Goal: Task Accomplishment & Management: Manage account settings

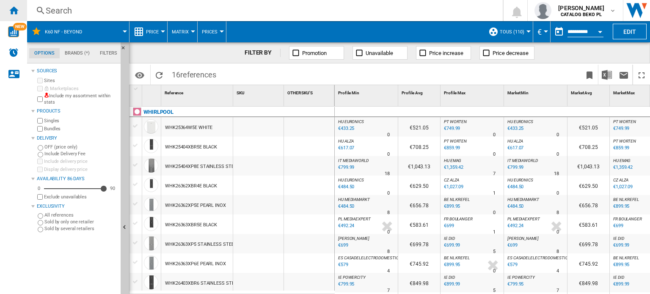
click at [16, 11] on ng-md-icon "Home" at bounding box center [13, 10] width 10 height 10
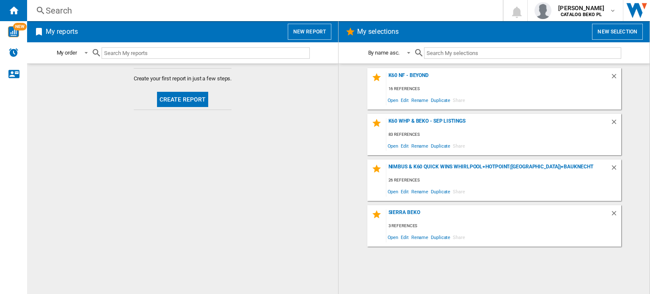
click at [628, 34] on button "New selection" at bounding box center [617, 32] width 51 height 16
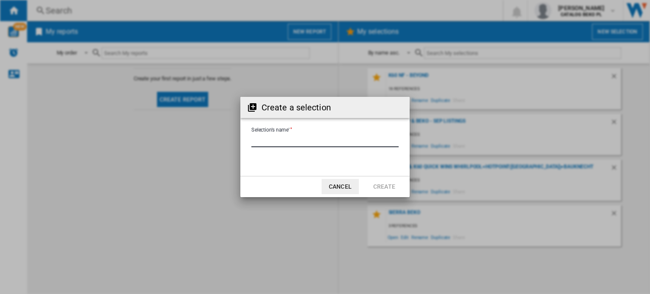
click at [301, 137] on input "Selection's name'" at bounding box center [324, 141] width 147 height 13
type input "*******"
click at [391, 184] on button "Create" at bounding box center [384, 186] width 37 height 15
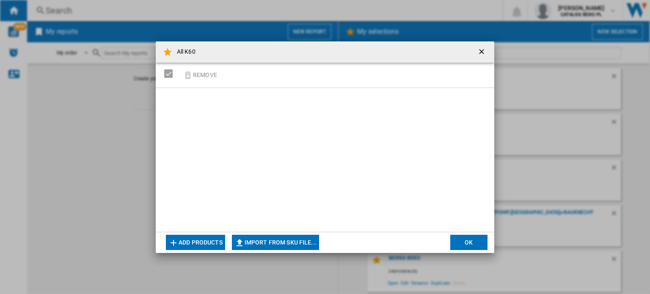
click at [264, 246] on button "Import from SKU file..." at bounding box center [275, 242] width 87 height 15
type input "**********"
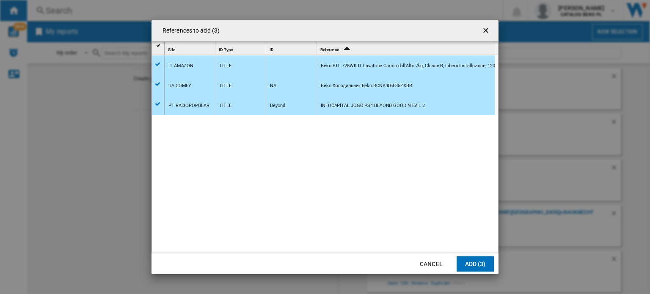
click at [343, 46] on icon "Sort Ascending" at bounding box center [347, 48] width 14 height 12
click at [343, 46] on icon "Sort Descending" at bounding box center [347, 48] width 14 height 12
click at [430, 265] on button "Cancel" at bounding box center [431, 264] width 37 height 15
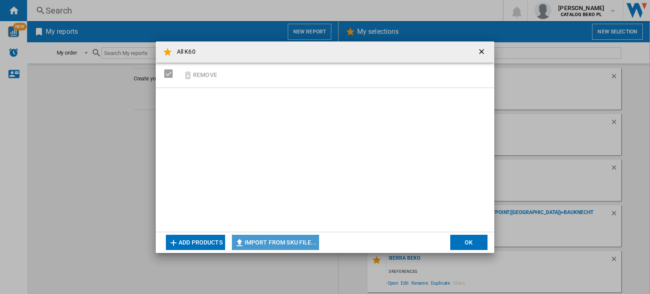
click at [287, 243] on button "Import from SKU file..." at bounding box center [275, 242] width 87 height 15
type input "**********"
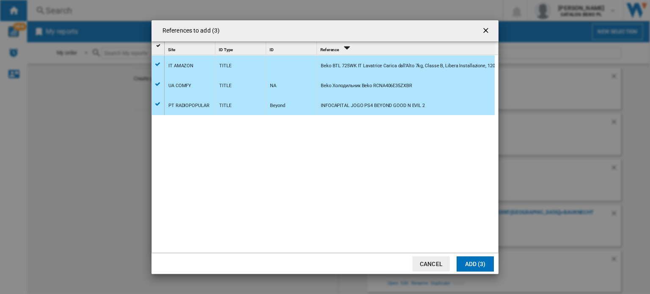
click at [432, 265] on button "Cancel" at bounding box center [431, 264] width 37 height 15
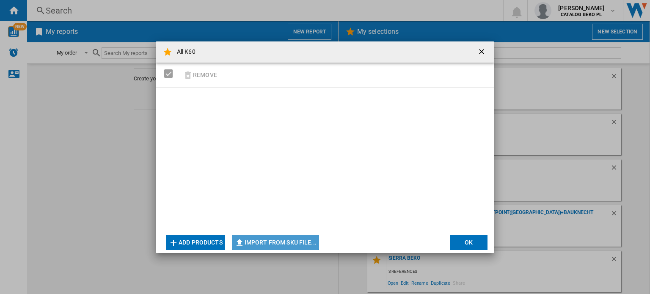
click at [305, 244] on button "Import from SKU file..." at bounding box center [275, 242] width 87 height 15
type input "**********"
click at [297, 239] on button "Import from SKU file..." at bounding box center [275, 242] width 87 height 15
type input "**********"
click at [483, 54] on ng-md-icon "getI18NText('BUTTONS.CLOSE_DIALOG')" at bounding box center [483, 52] width 10 height 10
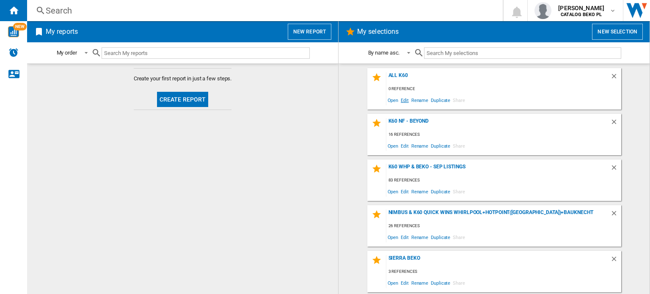
click at [406, 99] on span "Edit" at bounding box center [405, 99] width 11 height 11
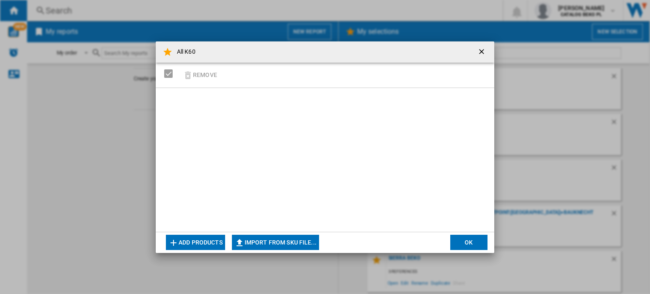
click at [274, 240] on button "Import from SKU file..." at bounding box center [275, 242] width 87 height 15
type input "**********"
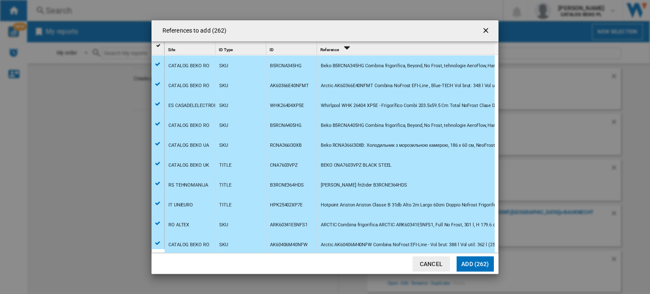
click at [472, 261] on button "Add (262)" at bounding box center [475, 264] width 37 height 15
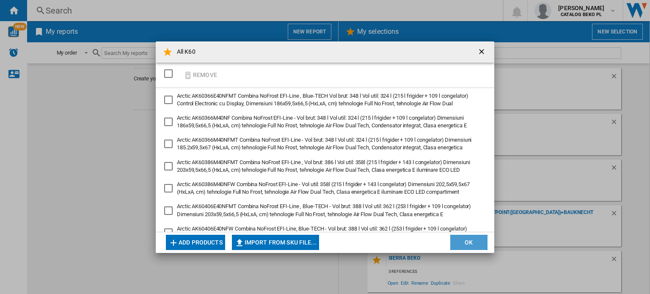
click at [466, 237] on button "OK" at bounding box center [468, 242] width 37 height 15
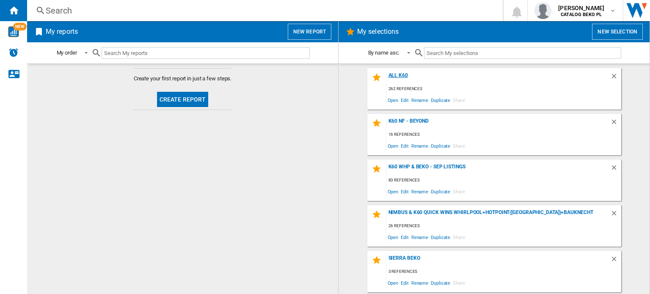
click at [396, 79] on div "All K60" at bounding box center [499, 77] width 224 height 11
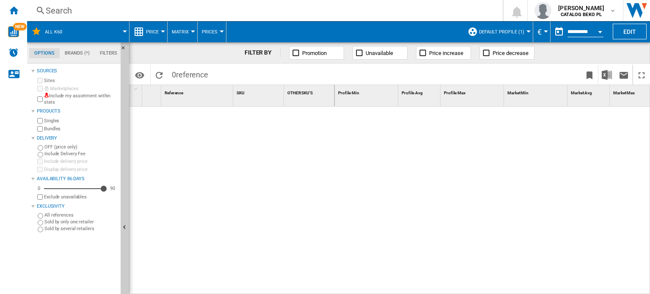
click at [188, 184] on div at bounding box center [232, 199] width 205 height 184
click at [522, 30] on span "Default profile (1)" at bounding box center [501, 32] width 45 height 6
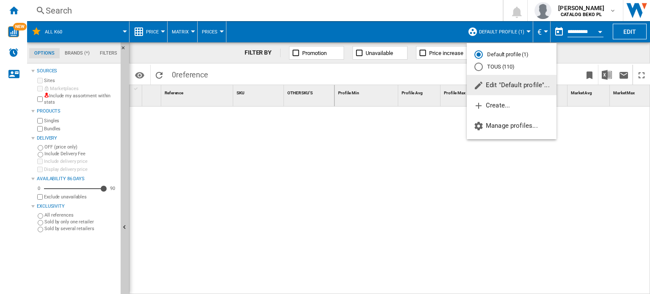
click at [490, 83] on span "Edit "Default profile"..." at bounding box center [512, 85] width 76 height 8
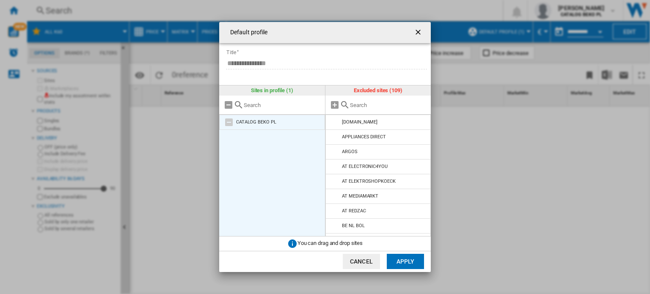
click at [229, 122] on md-icon at bounding box center [229, 122] width 10 height 10
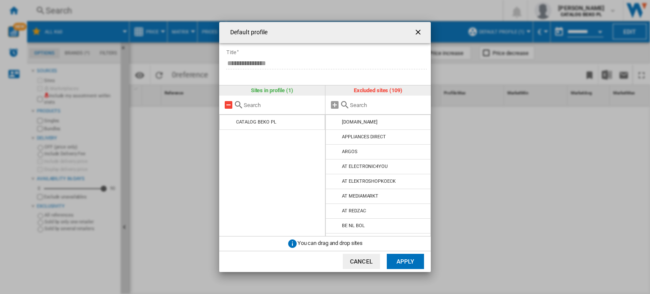
click at [229, 106] on md-icon at bounding box center [229, 105] width 10 height 10
click at [362, 102] on input "text" at bounding box center [388, 105] width 77 height 6
click at [333, 103] on md-icon at bounding box center [335, 105] width 10 height 10
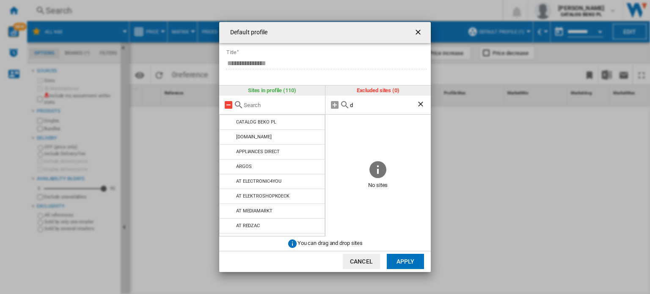
click at [228, 110] on md-icon at bounding box center [229, 105] width 10 height 10
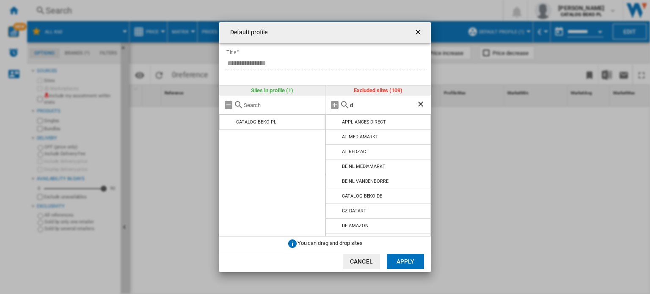
click at [394, 104] on input "d" at bounding box center [383, 105] width 67 height 6
type input "de"
click at [331, 151] on md-icon at bounding box center [335, 152] width 10 height 10
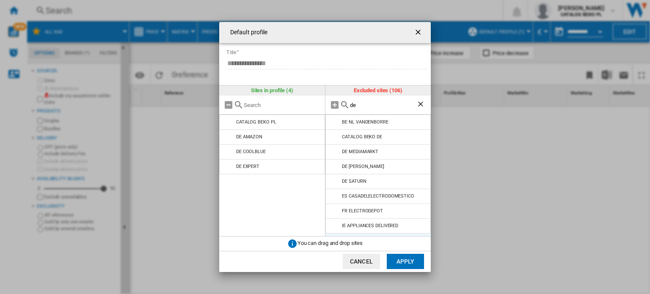
click at [331, 151] on md-icon at bounding box center [335, 152] width 10 height 10
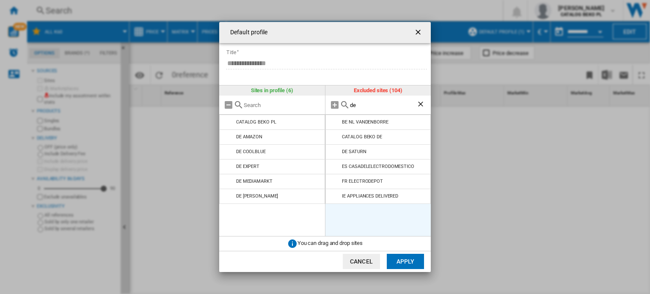
click at [331, 151] on md-icon at bounding box center [335, 152] width 10 height 10
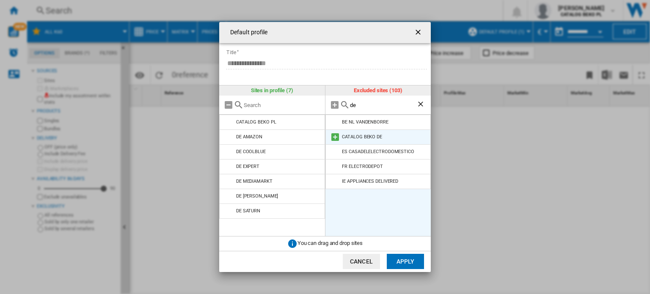
click at [335, 136] on md-icon at bounding box center [335, 137] width 10 height 10
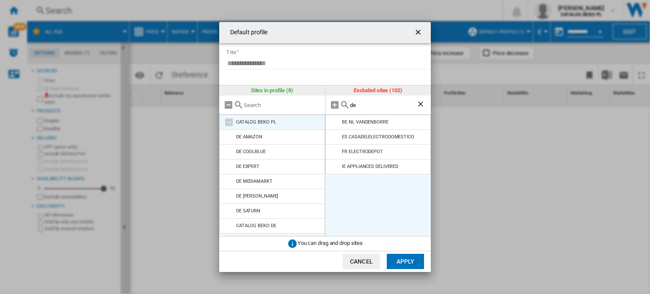
click at [228, 122] on md-icon at bounding box center [229, 122] width 10 height 10
click at [360, 103] on input "de" at bounding box center [383, 105] width 67 height 6
click at [418, 103] on ng-md-icon "Clear search" at bounding box center [422, 105] width 10 height 10
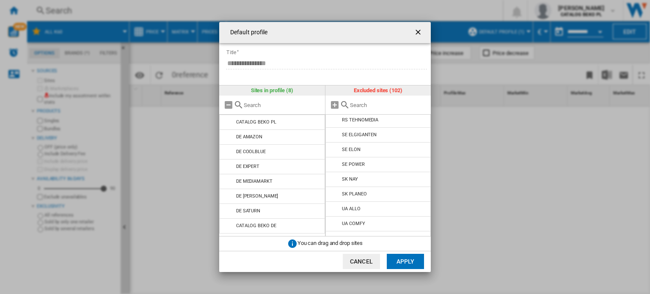
scroll to position [1390, 0]
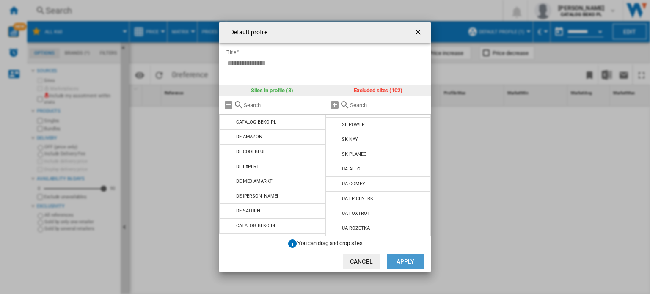
click at [415, 260] on button "Apply" at bounding box center [405, 261] width 37 height 15
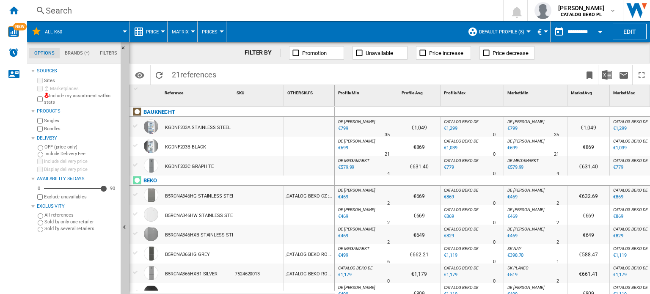
click at [212, 127] on div "KGDNF203A STAINLESS STEEL" at bounding box center [198, 127] width 66 height 19
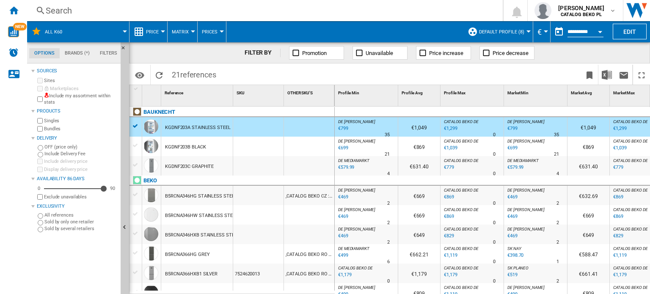
drag, startPoint x: 191, startPoint y: 127, endPoint x: 164, endPoint y: 127, distance: 27.1
click at [164, 127] on div "KGDNF203A STAINLESS STEEL" at bounding box center [197, 126] width 72 height 19
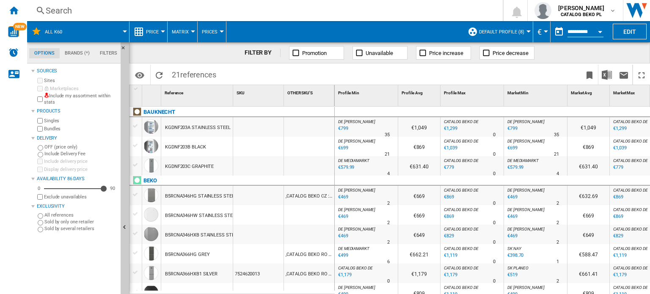
click at [168, 125] on div "KGDNF203A STAINLESS STEEL" at bounding box center [198, 127] width 66 height 19
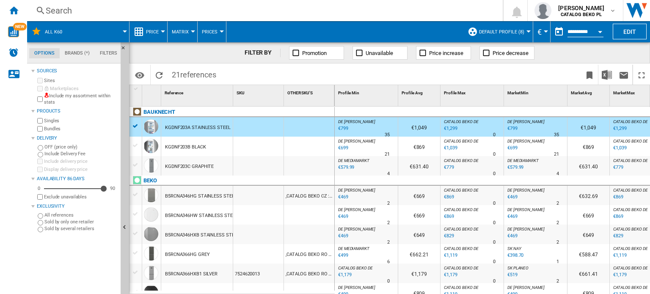
click at [168, 125] on div "KGDNF203A STAINLESS STEEL" at bounding box center [198, 127] width 66 height 19
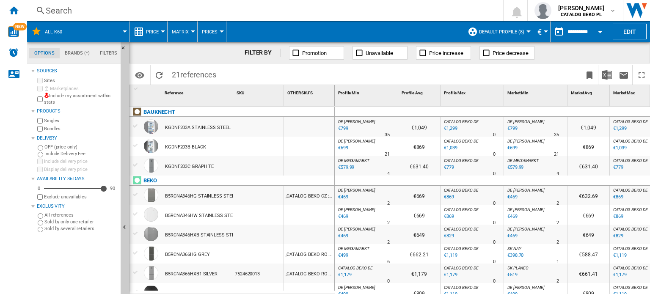
click at [168, 125] on div "KGDNF203A STAINLESS STEEL" at bounding box center [198, 127] width 66 height 19
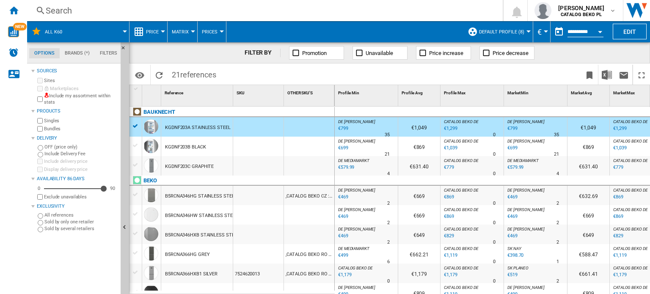
drag, startPoint x: 168, startPoint y: 125, endPoint x: 208, endPoint y: 131, distance: 41.1
click at [208, 131] on div "KGDNF203A STAINLESS STEEL" at bounding box center [198, 127] width 66 height 19
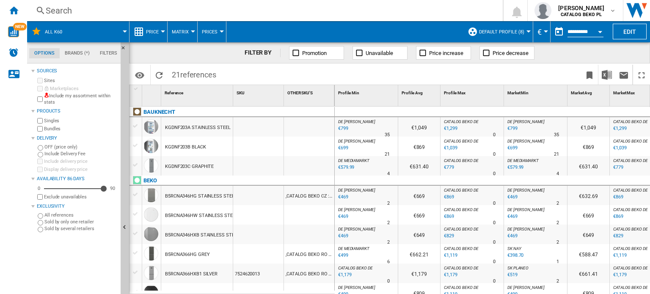
click at [208, 132] on div "KGDNF203A STAINLESS STEEL" at bounding box center [198, 127] width 66 height 19
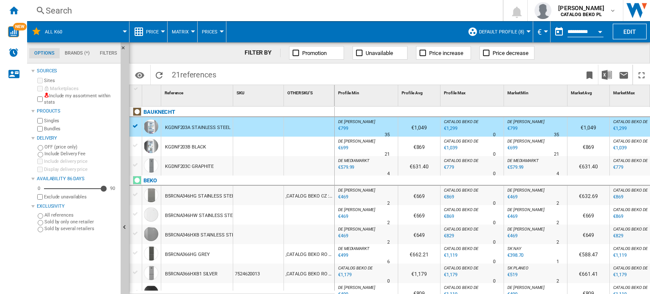
click at [208, 132] on div "KGDNF203A STAINLESS STEEL" at bounding box center [198, 127] width 66 height 19
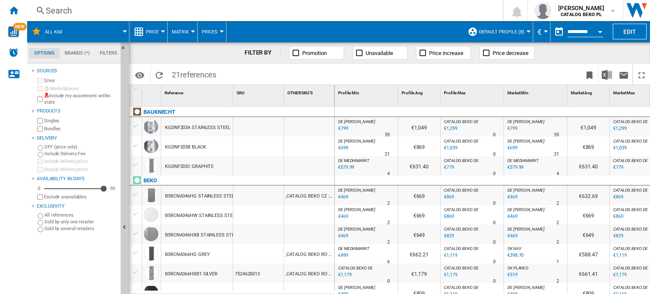
click at [183, 129] on div "KGDNF203A STAINLESS STEEL" at bounding box center [198, 127] width 66 height 19
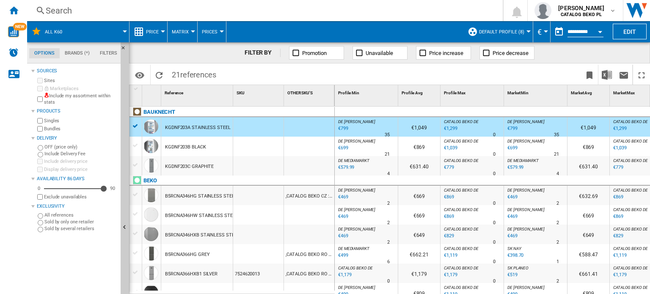
click at [342, 127] on div "€799" at bounding box center [342, 128] width 11 height 8
click at [188, 145] on div "KGDNF203B BLACK" at bounding box center [185, 147] width 41 height 19
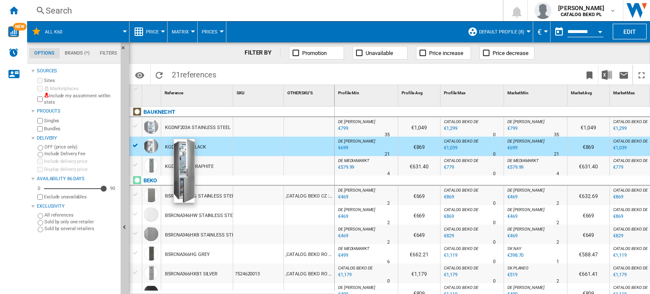
click at [152, 148] on div at bounding box center [151, 146] width 14 height 14
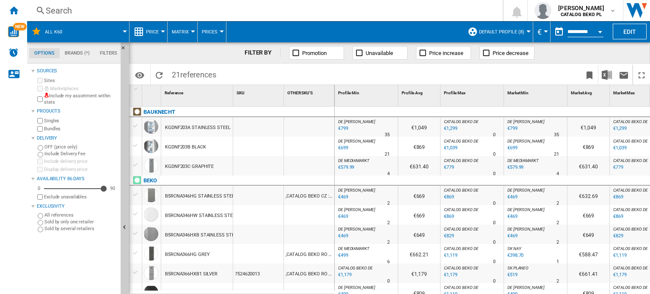
click at [172, 145] on div "KGDNF203B BLACK" at bounding box center [185, 147] width 41 height 19
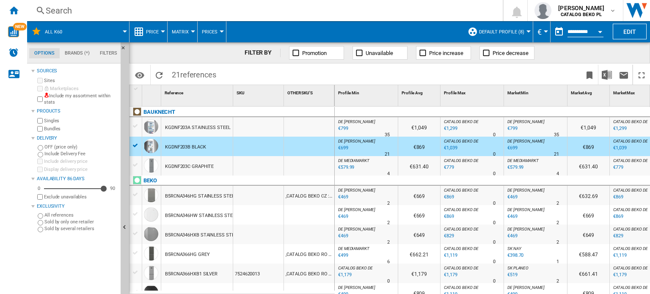
click at [172, 145] on div "KGDNF203B BLACK" at bounding box center [185, 147] width 41 height 19
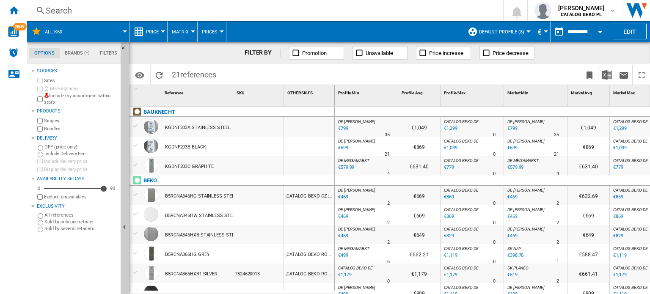
click at [343, 147] on div "€699" at bounding box center [342, 148] width 11 height 8
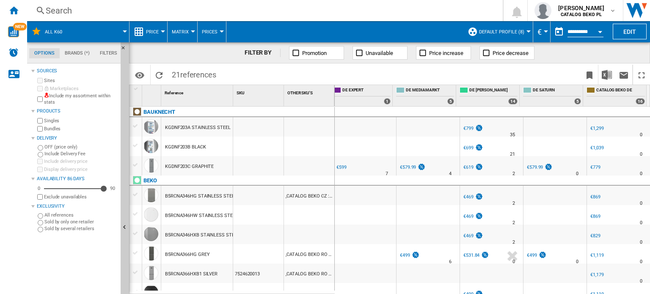
scroll to position [66, 0]
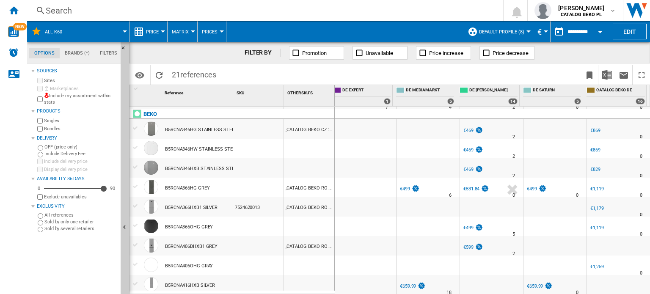
click at [517, 33] on span "Default profile (8)" at bounding box center [501, 32] width 45 height 6
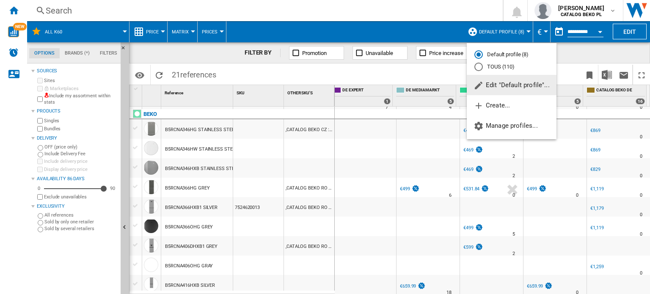
click at [501, 85] on span "Edit "Default profile"..." at bounding box center [512, 85] width 76 height 8
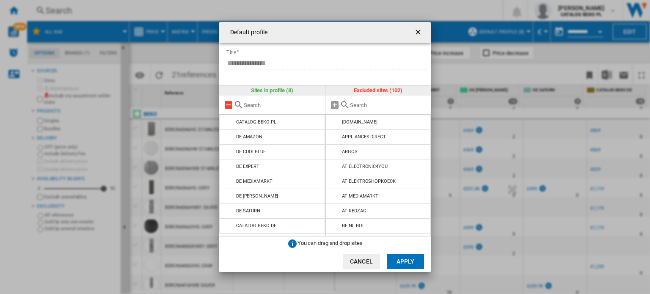
click at [228, 106] on md-icon "Default profile ..." at bounding box center [229, 105] width 10 height 10
click at [373, 108] on div "Default profile ..." at bounding box center [379, 105] width 106 height 19
click at [370, 105] on input "Default profile ..." at bounding box center [388, 105] width 77 height 6
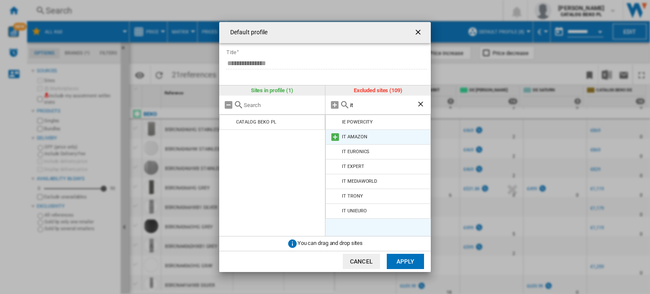
type input "it"
click at [334, 137] on md-icon "Default profile ..." at bounding box center [335, 137] width 10 height 10
click at [333, 138] on md-icon "Default profile ..." at bounding box center [335, 137] width 10 height 10
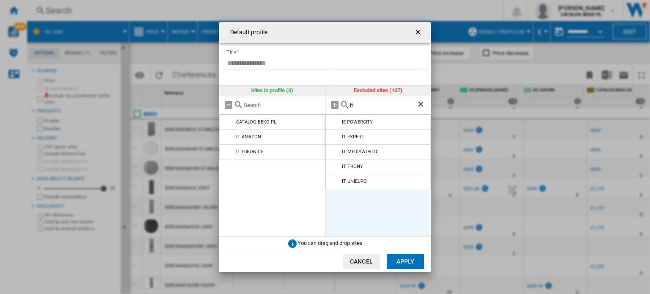
click at [333, 138] on md-icon "Default profile ..." at bounding box center [335, 137] width 10 height 10
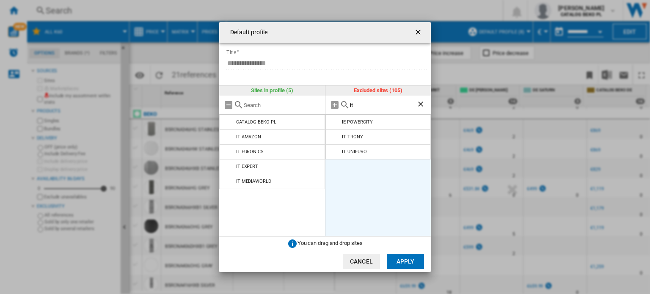
click at [333, 138] on md-icon "Default profile ..." at bounding box center [335, 137] width 10 height 10
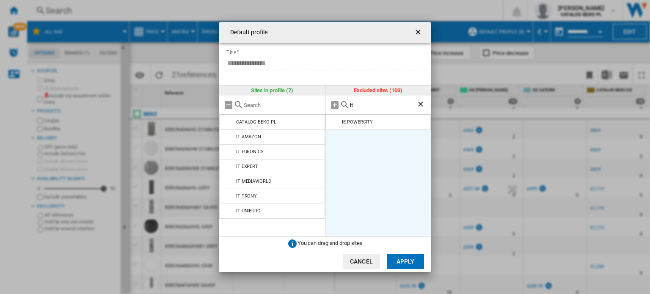
click at [401, 261] on button "Apply" at bounding box center [405, 261] width 37 height 15
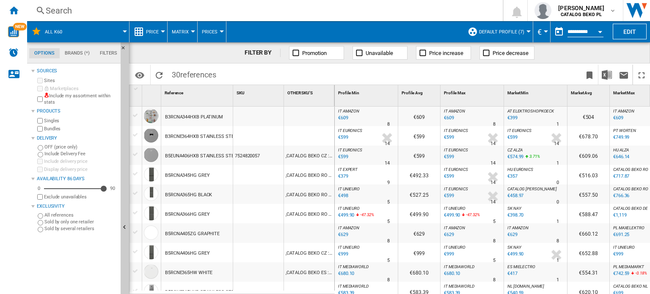
scroll to position [2, 0]
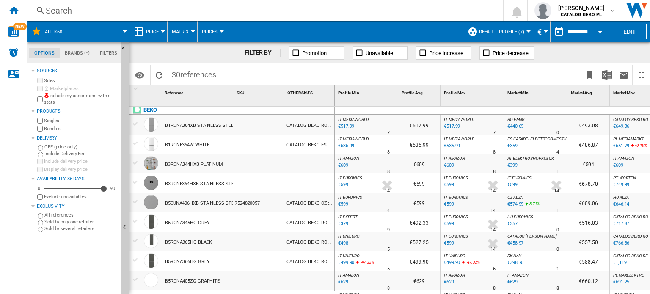
click at [527, 32] on div at bounding box center [529, 31] width 4 height 2
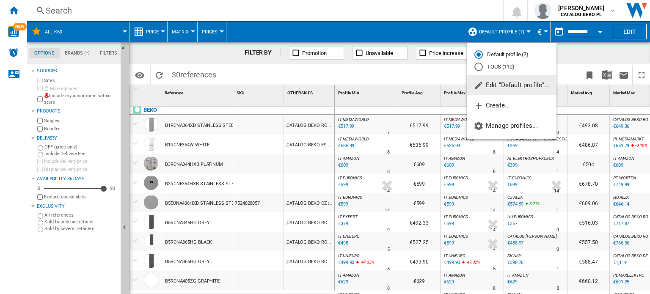
click at [489, 82] on span "Edit "Default profile"..." at bounding box center [512, 85] width 76 height 8
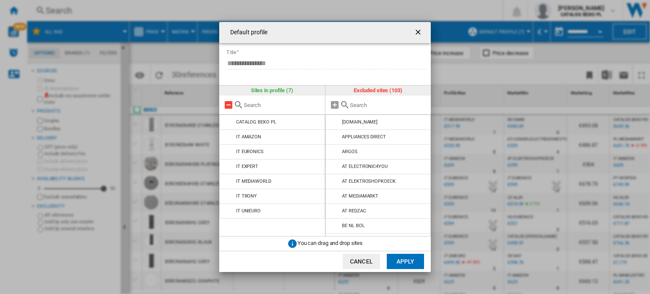
click at [226, 107] on md-icon "Default profile ..." at bounding box center [229, 105] width 10 height 10
click at [369, 99] on div "Default profile ..." at bounding box center [379, 105] width 106 height 19
click at [368, 112] on div "Default profile ..." at bounding box center [379, 105] width 106 height 19
click at [362, 105] on input "Default profile ..." at bounding box center [388, 105] width 77 height 6
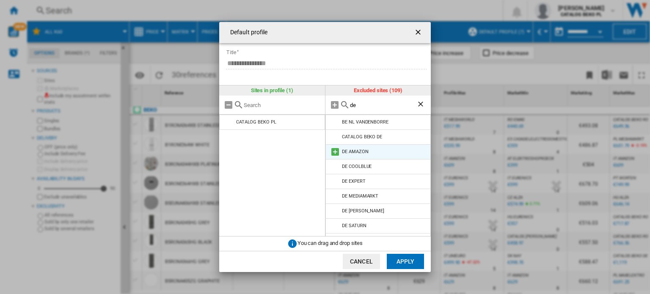
type input "de"
click at [334, 153] on md-icon "Default profile ..." at bounding box center [335, 152] width 10 height 10
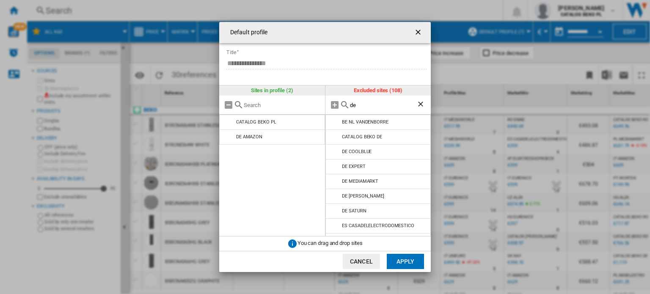
click at [334, 153] on md-icon "Default profile ..." at bounding box center [335, 152] width 10 height 10
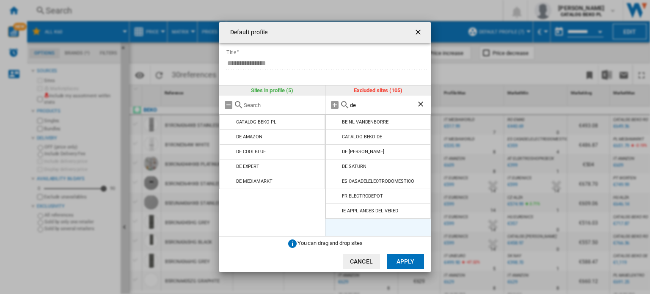
click at [334, 153] on md-icon "Default profile ..." at bounding box center [335, 152] width 10 height 10
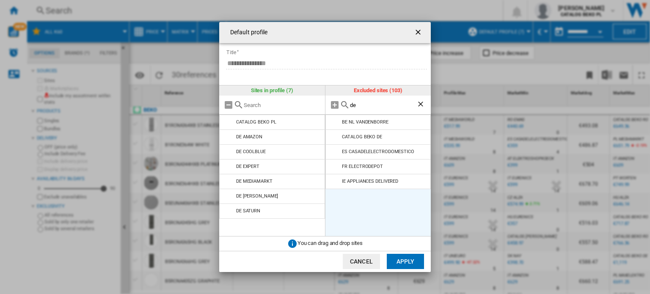
click at [334, 153] on md-icon "Default profile ..." at bounding box center [335, 152] width 10 height 10
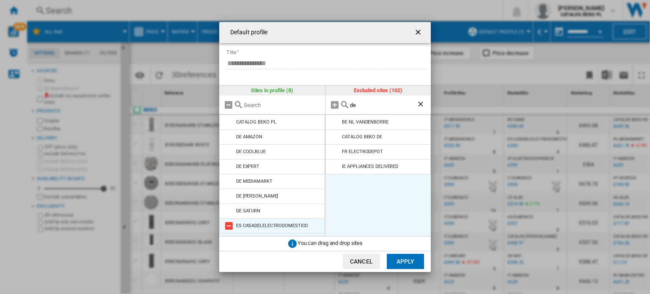
click at [226, 226] on md-icon "Default profile ..." at bounding box center [229, 226] width 10 height 10
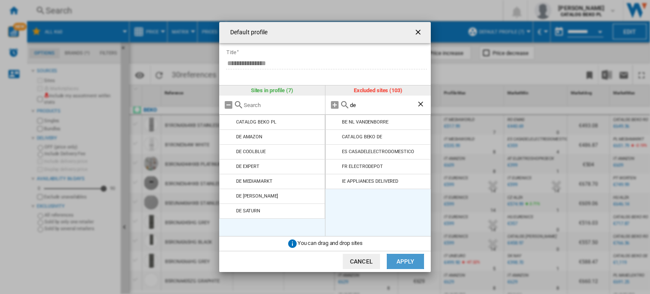
click at [413, 265] on button "Apply" at bounding box center [405, 261] width 37 height 15
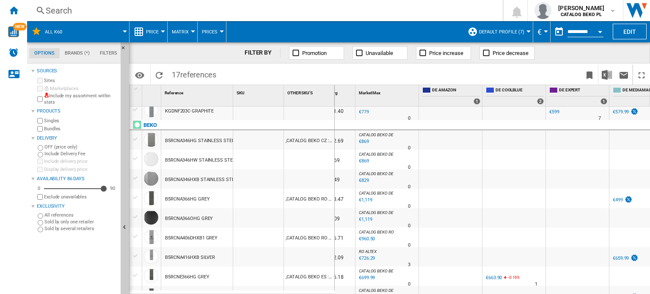
scroll to position [0, 408]
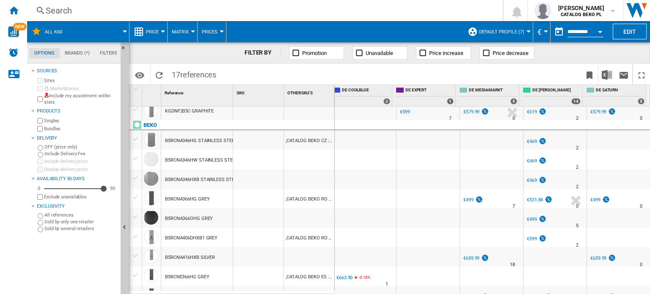
click at [464, 200] on div "€499" at bounding box center [469, 200] width 10 height 6
click at [527, 30] on div at bounding box center [529, 31] width 4 height 2
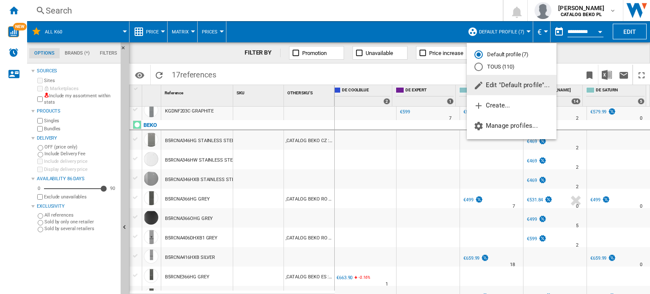
click at [503, 83] on span "Edit "Default profile"..." at bounding box center [512, 85] width 76 height 8
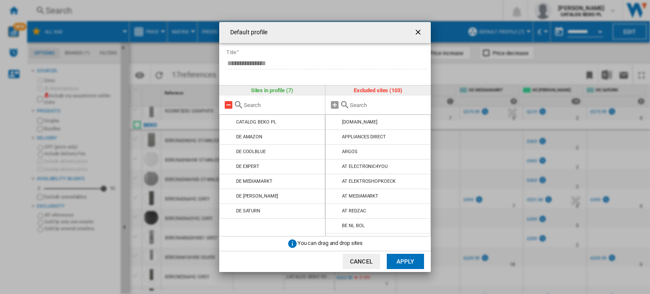
click at [229, 103] on md-icon "Default profile ..." at bounding box center [229, 105] width 10 height 10
click at [389, 105] on input "Default profile ..." at bounding box center [388, 105] width 77 height 6
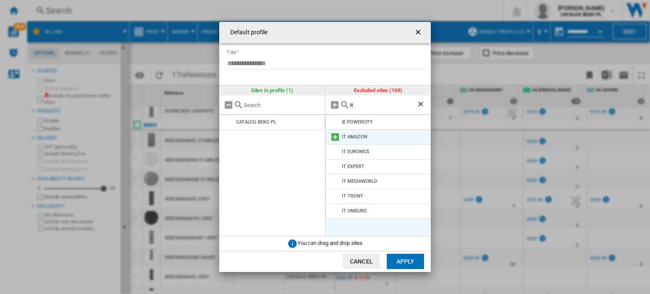
type input "it"
click at [335, 134] on md-icon "Default profile ..." at bounding box center [335, 137] width 10 height 10
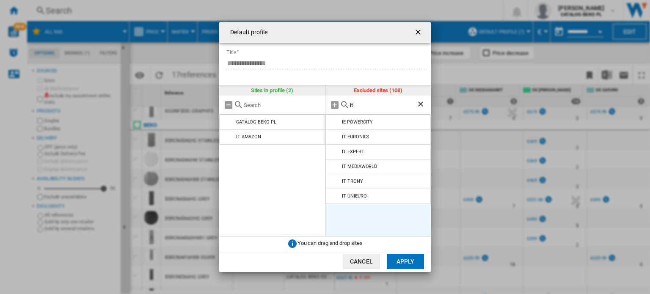
click at [335, 134] on md-icon "Default profile ..." at bounding box center [335, 137] width 10 height 10
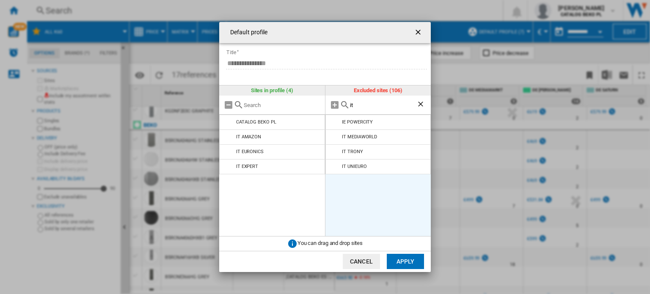
click at [335, 134] on md-icon "Default profile ..." at bounding box center [335, 137] width 10 height 10
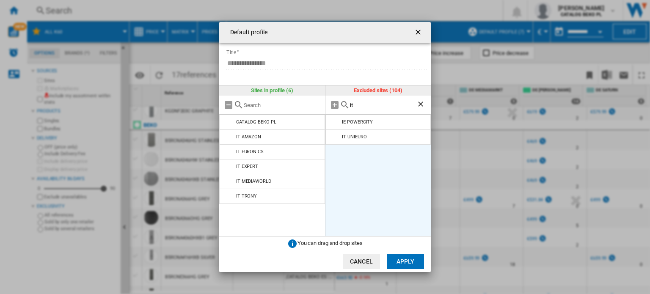
click at [335, 134] on md-icon "Default profile ..." at bounding box center [335, 137] width 10 height 10
click at [408, 261] on button "Apply" at bounding box center [405, 261] width 37 height 15
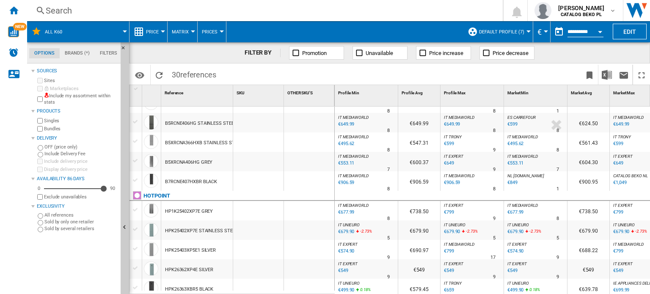
scroll to position [441, 0]
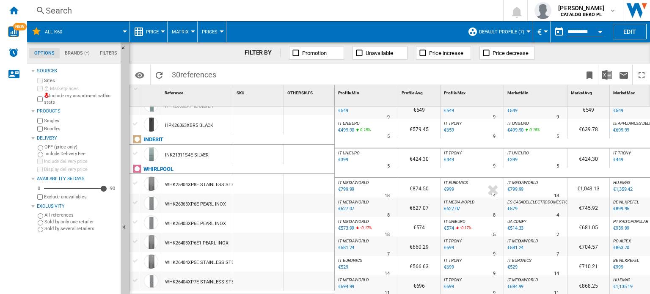
click at [350, 283] on div "€694.99" at bounding box center [345, 287] width 17 height 8
click at [347, 186] on div "€799.99" at bounding box center [345, 189] width 17 height 8
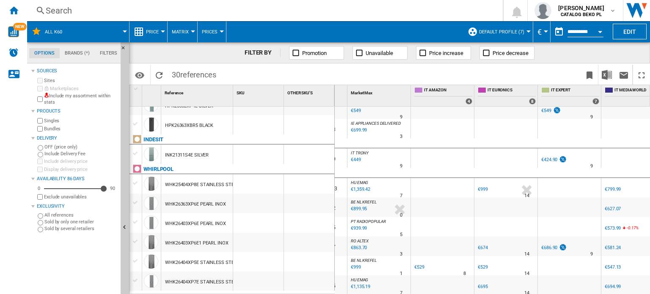
scroll to position [0, 238]
